Goal: Navigation & Orientation: Find specific page/section

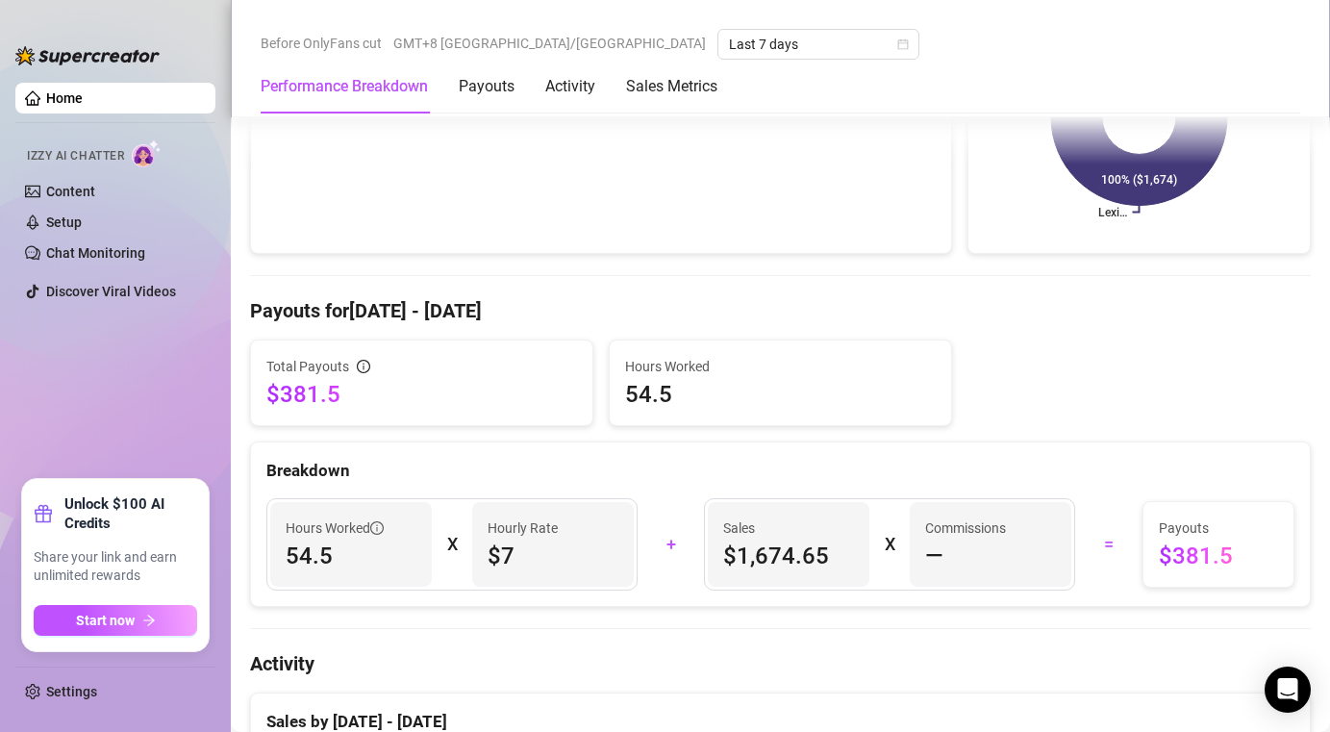
scroll to position [440, 0]
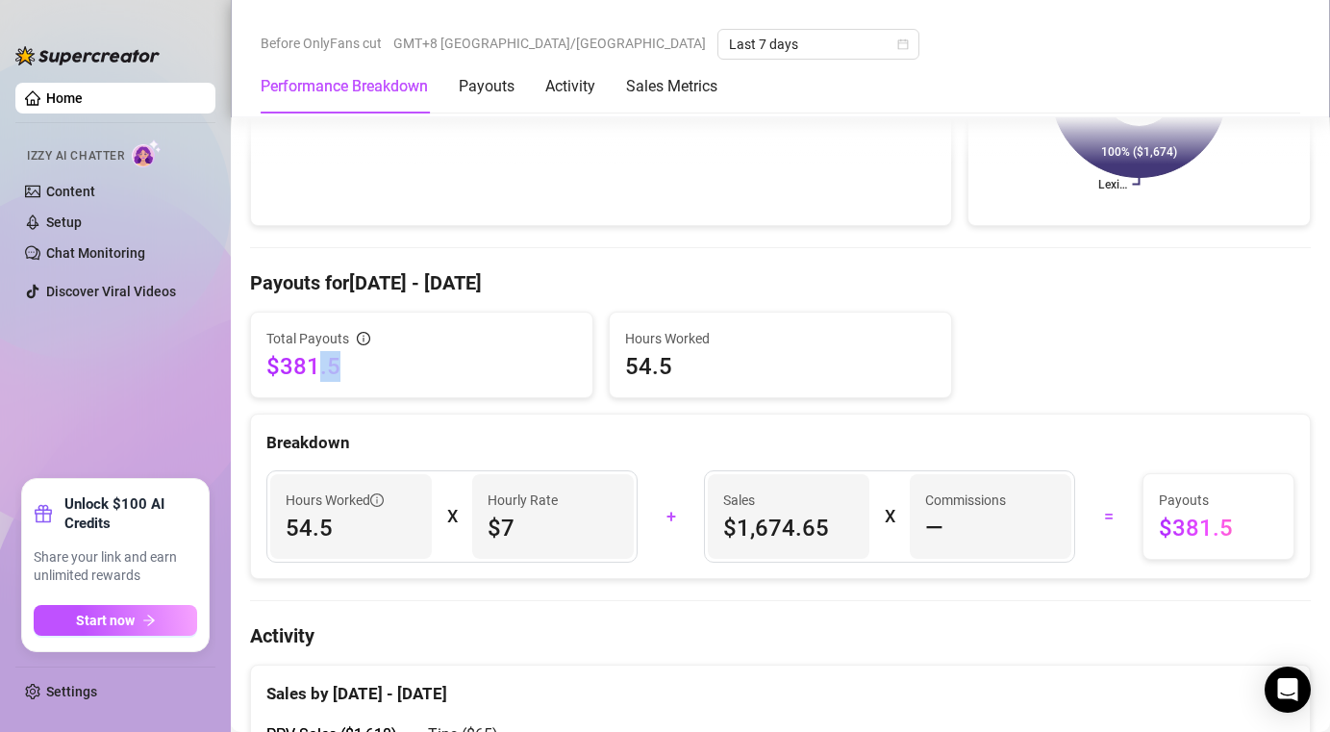
drag, startPoint x: 337, startPoint y: 366, endPoint x: 313, endPoint y: 366, distance: 24.0
click at [316, 366] on span "$381.5" at bounding box center [421, 366] width 311 height 31
click at [363, 385] on div "Total Payouts $381.5" at bounding box center [421, 354] width 341 height 85
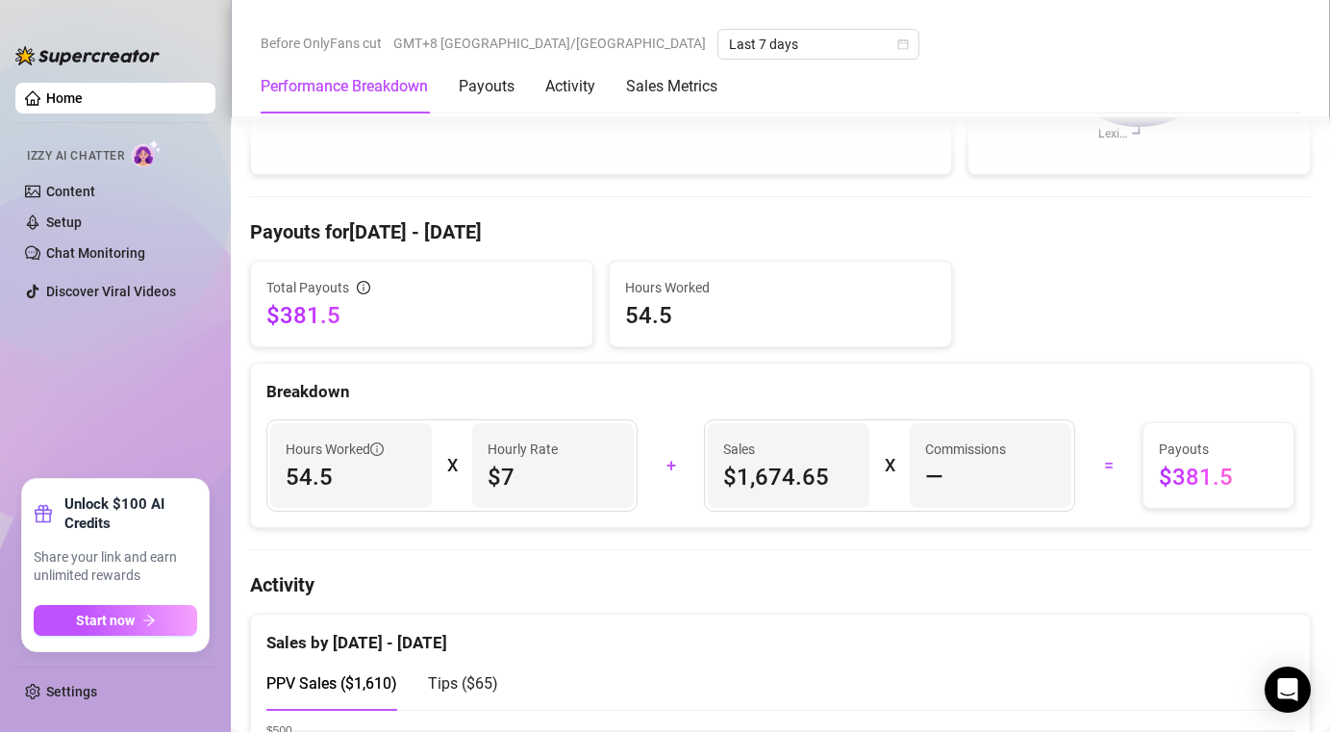
drag, startPoint x: 485, startPoint y: 473, endPoint x: 528, endPoint y: 473, distance: 43.3
click at [493, 473] on div "Hourly Rate $7" at bounding box center [553, 465] width 162 height 85
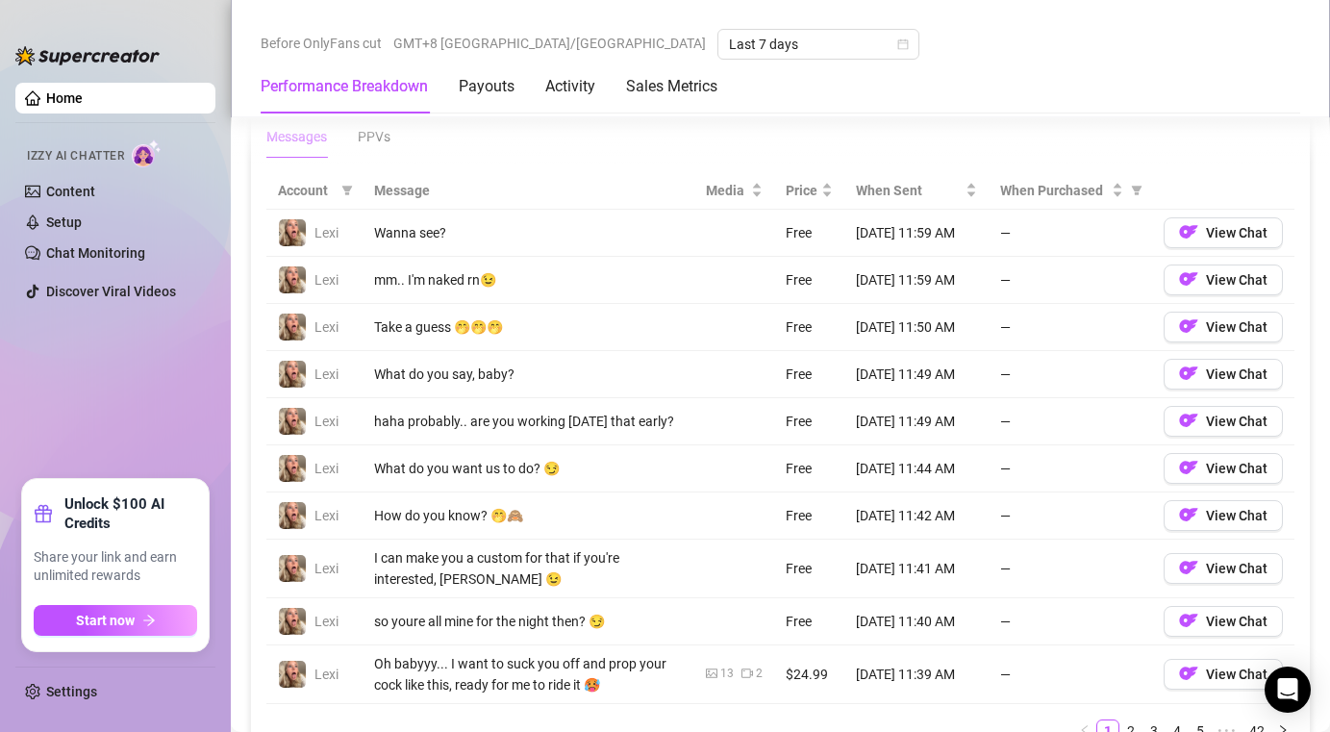
scroll to position [1774, 0]
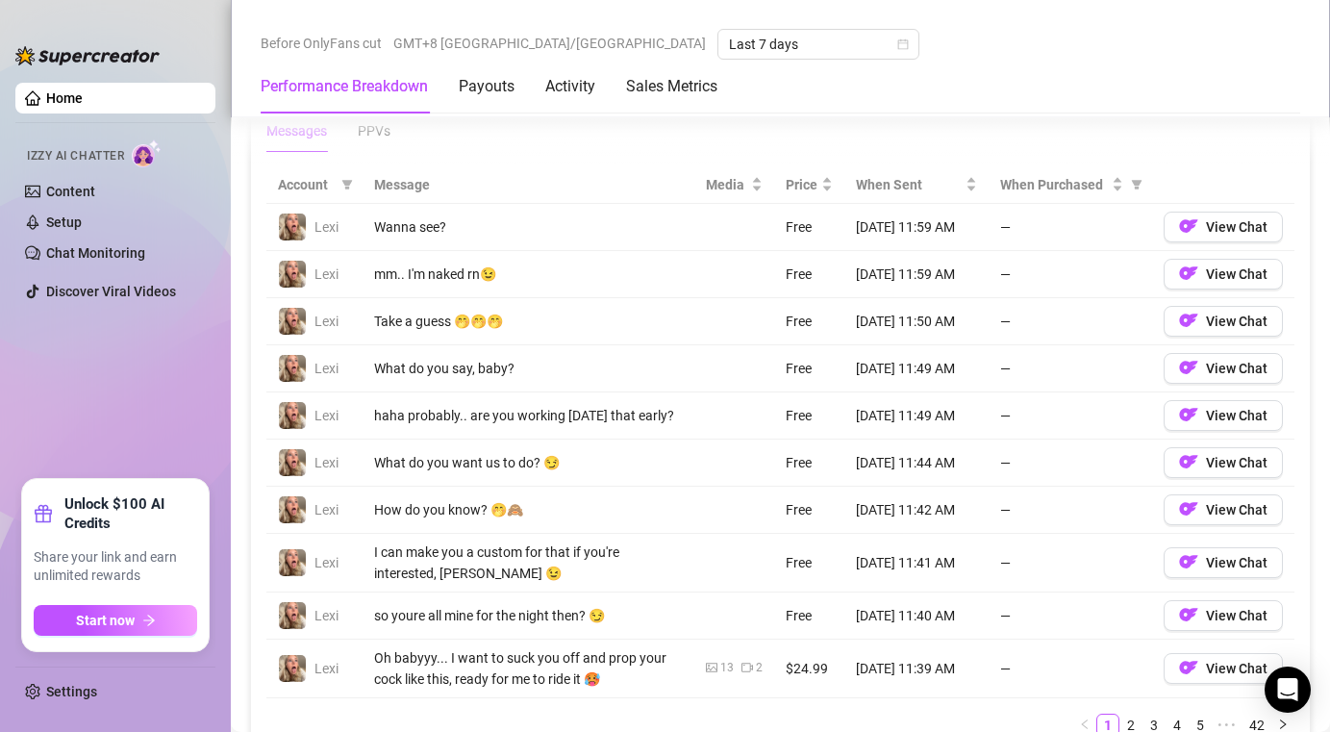
drag, startPoint x: 445, startPoint y: 267, endPoint x: 504, endPoint y: 270, distance: 58.7
click at [467, 267] on div "mm.. I'm naked rn😉" at bounding box center [528, 273] width 309 height 21
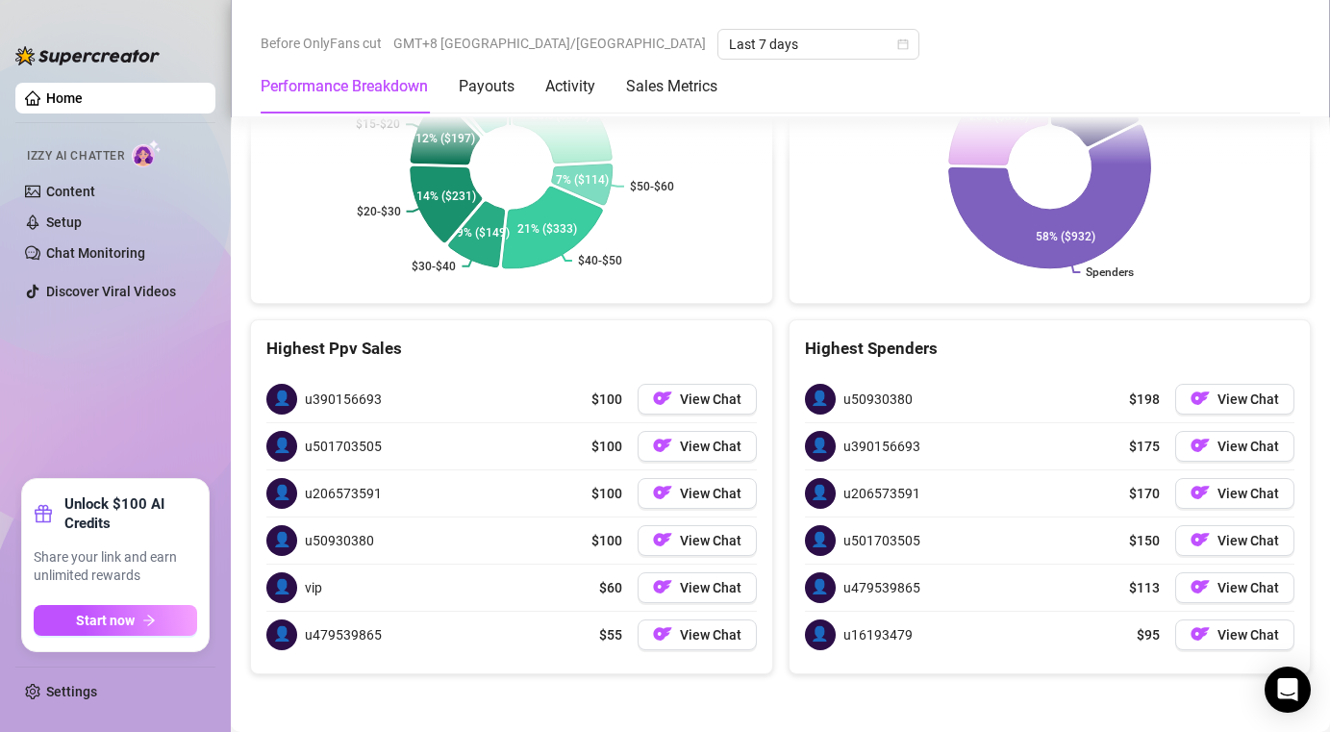
scroll to position [3068, 0]
click at [72, 692] on link "Settings" at bounding box center [71, 691] width 51 height 15
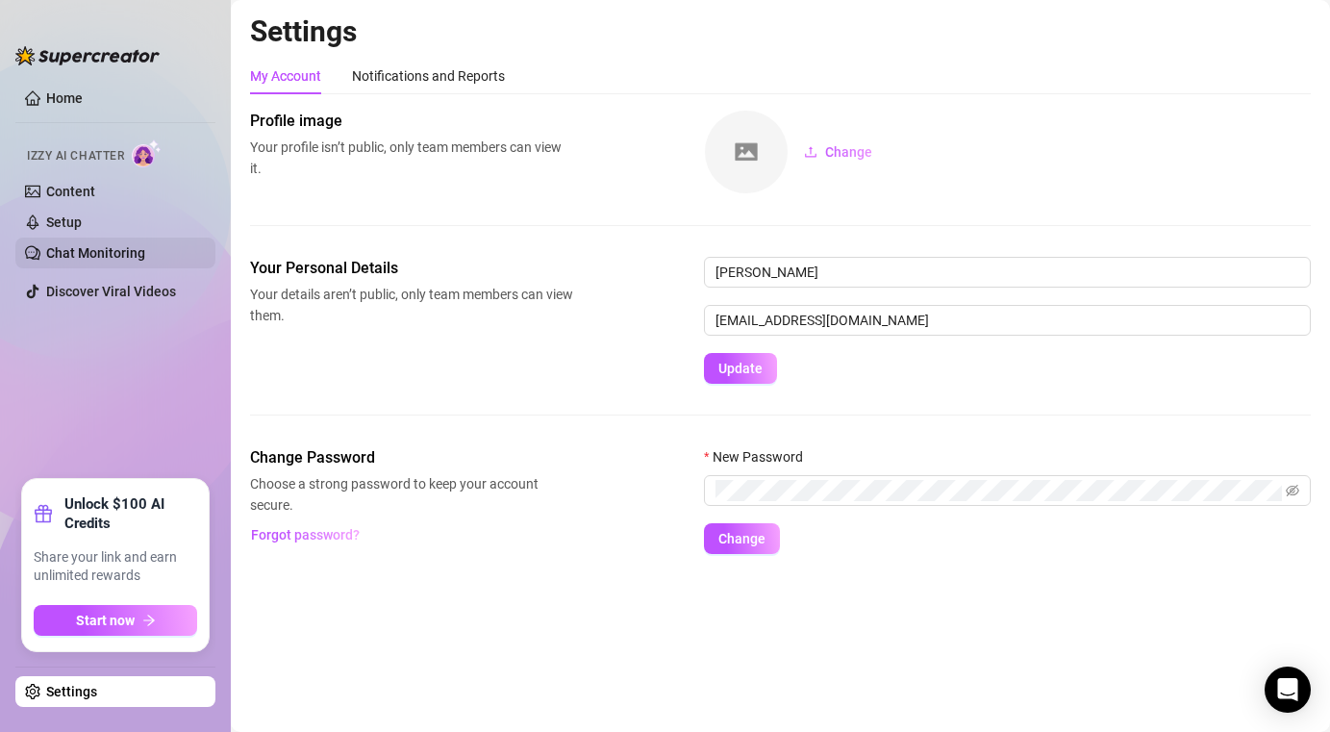
click at [145, 261] on link "Chat Monitoring" at bounding box center [95, 252] width 99 height 15
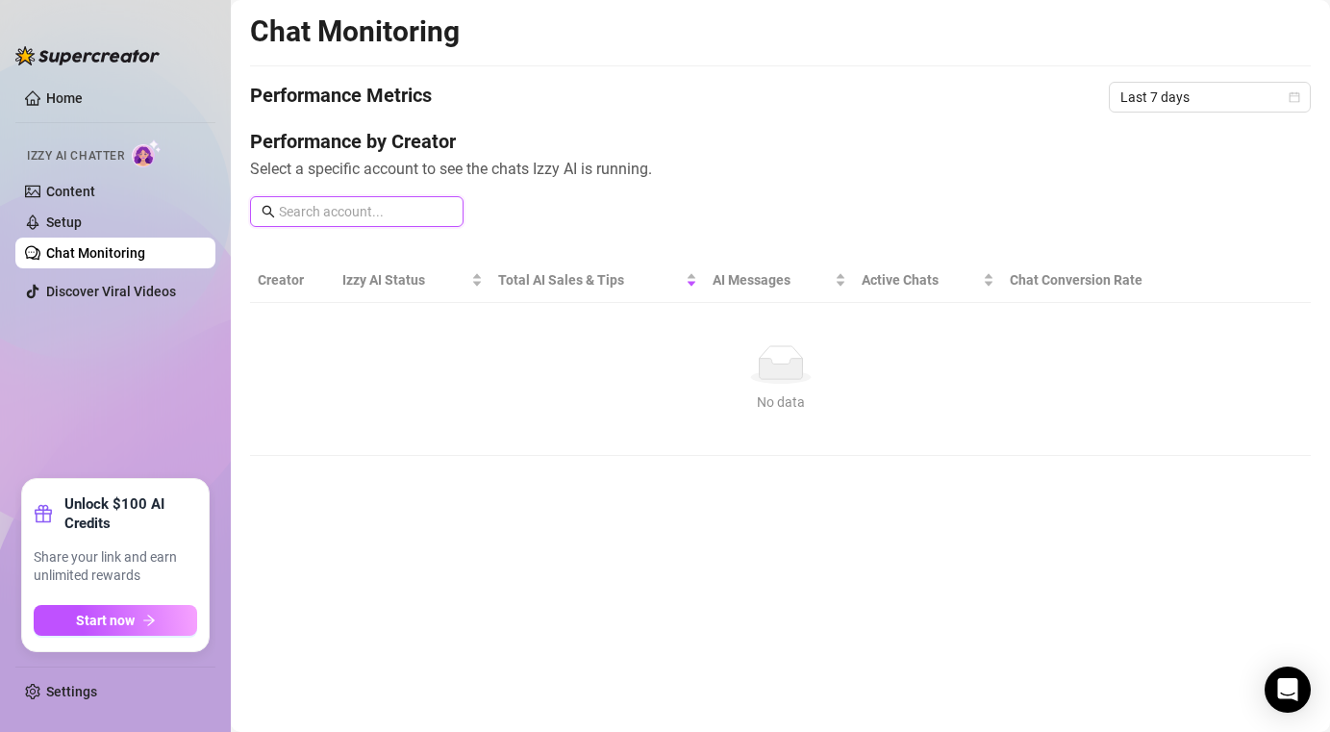
click at [322, 216] on input "text" at bounding box center [365, 211] width 173 height 21
click at [92, 190] on link "Content" at bounding box center [70, 191] width 49 height 15
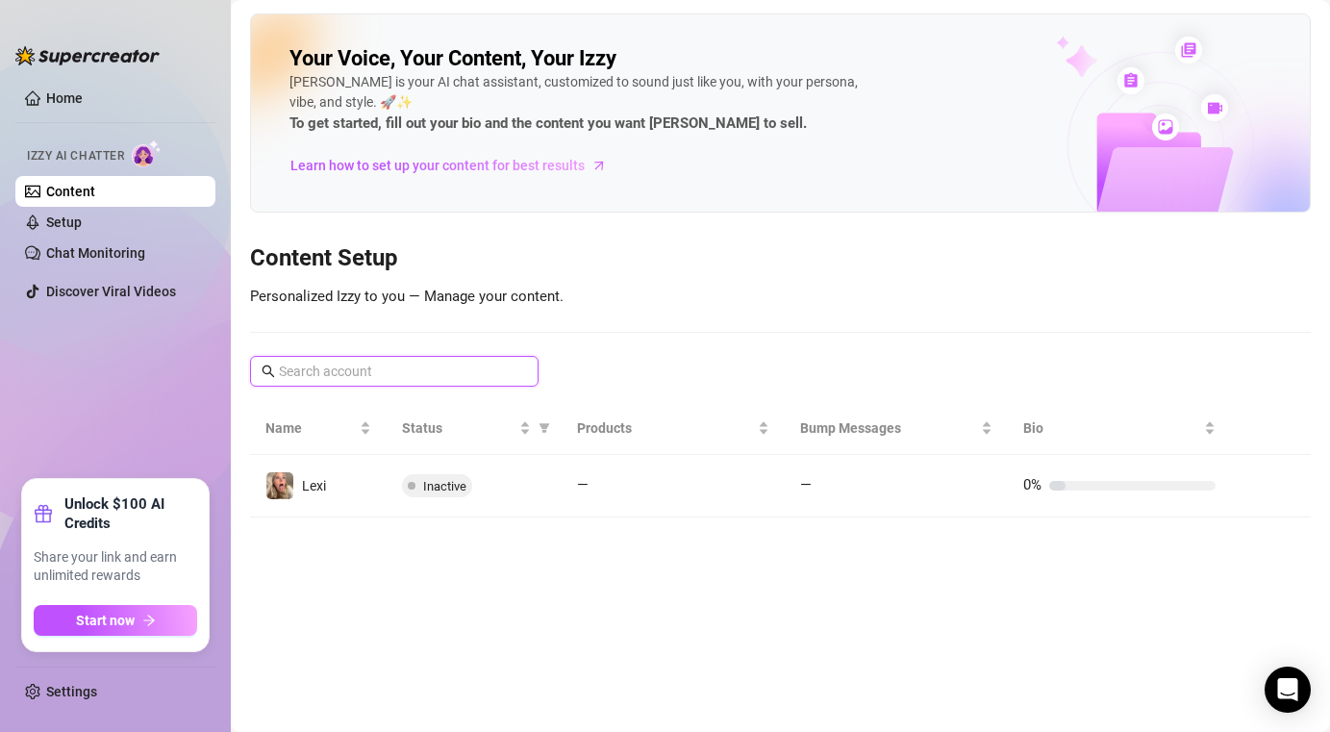
click at [429, 369] on input "text" at bounding box center [395, 371] width 233 height 21
click at [394, 162] on span "Learn how to set up your content for best results" at bounding box center [437, 165] width 294 height 21
click at [57, 97] on link "Home" at bounding box center [64, 97] width 37 height 15
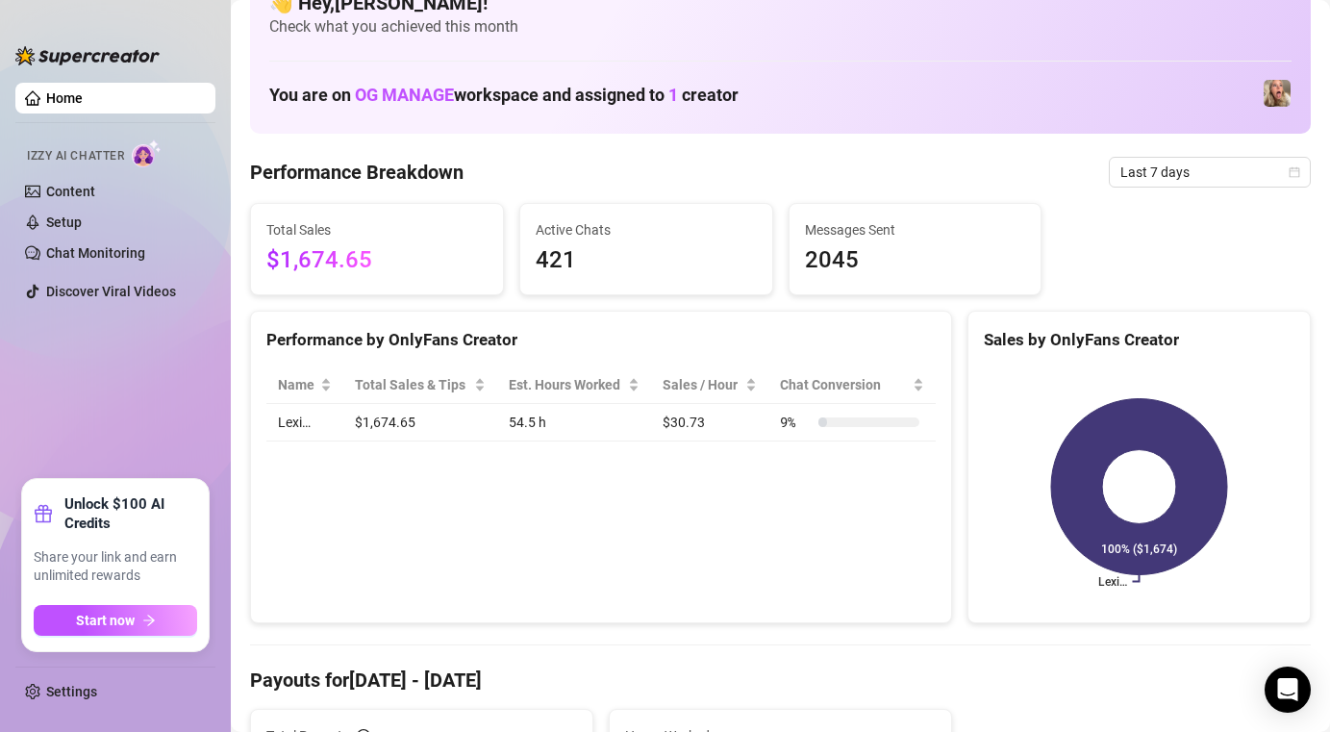
drag, startPoint x: 419, startPoint y: 423, endPoint x: 542, endPoint y: 449, distance: 125.8
click at [456, 423] on td "$1,674.65" at bounding box center [420, 422] width 154 height 37
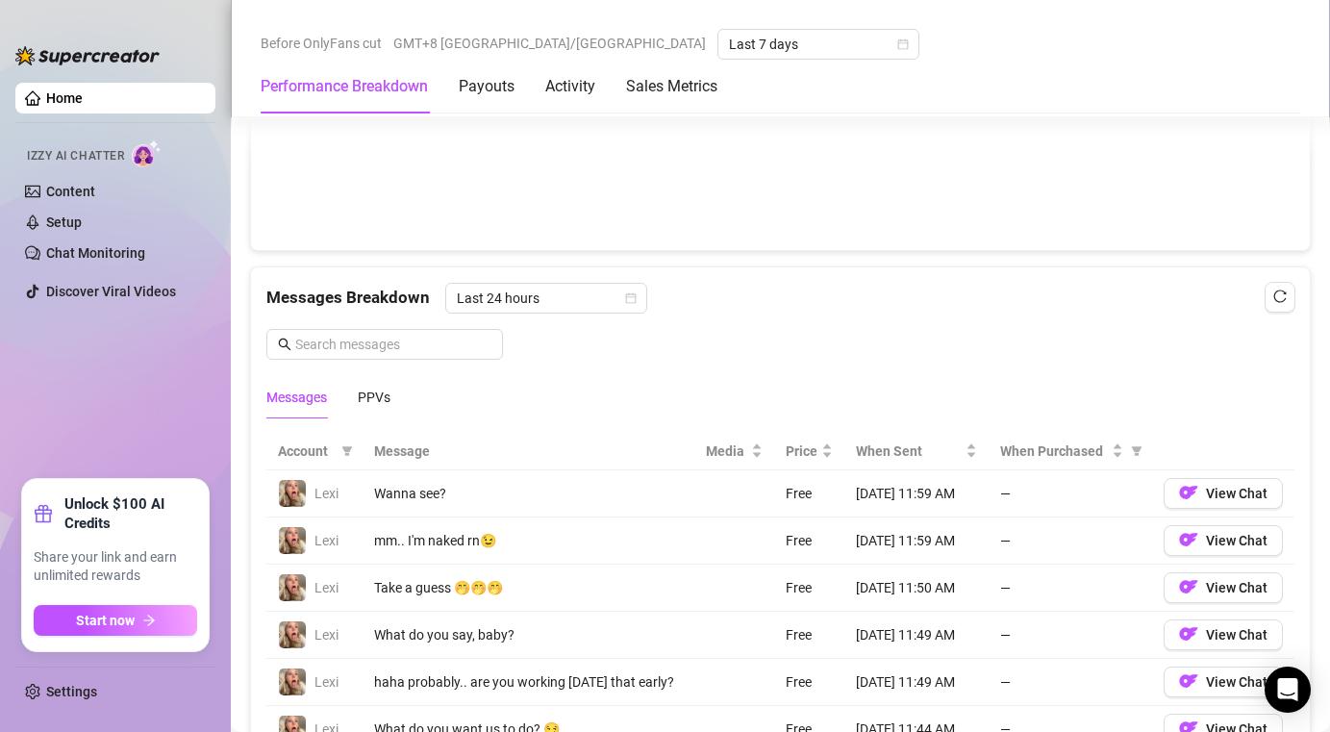
scroll to position [1174, 0]
